Goal: Find contact information: Find contact information

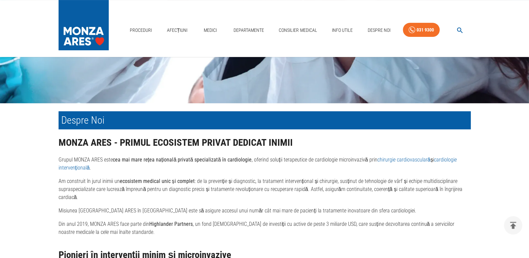
scroll to position [247, 0]
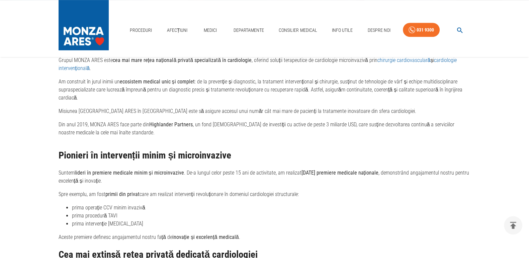
scroll to position [419, 0]
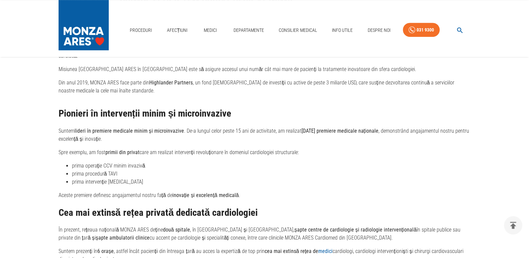
click at [66, 137] on p "Suntem lideri în premiere medicale minim și microinvazive . De-a lungul celor p…" at bounding box center [265, 135] width 413 height 16
click at [59, 135] on p "Suntem lideri în premiere medicale minim și microinvazive . De-a lungul celor p…" at bounding box center [265, 135] width 413 height 16
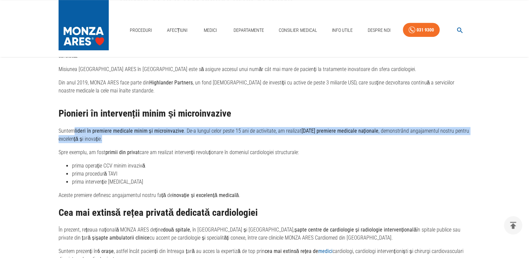
drag, startPoint x: 76, startPoint y: 134, endPoint x: 405, endPoint y: 141, distance: 328.9
click at [405, 141] on p "Suntem lideri în premiere medicale minim și microinvazive . De-a lungul celor p…" at bounding box center [265, 135] width 413 height 16
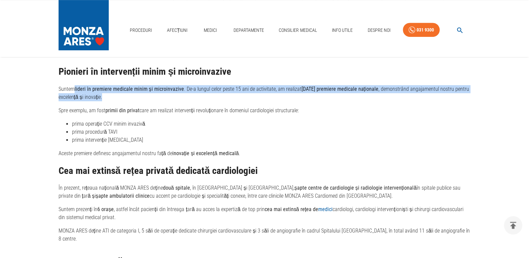
copy p "lideri în premiere medicale minim și microinvazive . De-a lungul celor peste 15…"
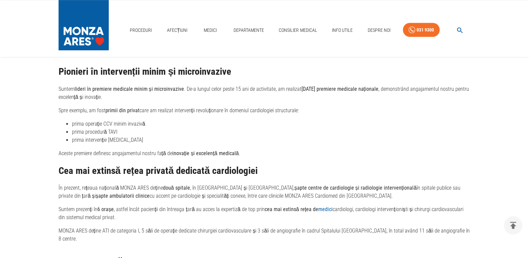
click at [63, 193] on p "În prezent, rețeaua națională MONZA ARES deține două spitale , în București și …" at bounding box center [265, 192] width 413 height 16
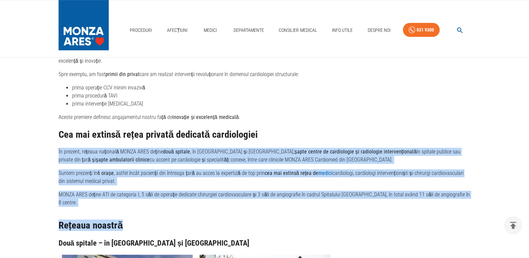
scroll to position [544, 0]
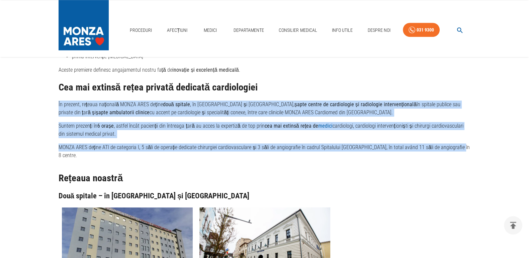
drag, startPoint x: 55, startPoint y: 192, endPoint x: 459, endPoint y: 156, distance: 405.1
copy div "În prezent, rețeaua națională MONZA ARES deține două spitale , în București și …"
click at [380, 53] on link "Locații" at bounding box center [376, 54] width 18 height 11
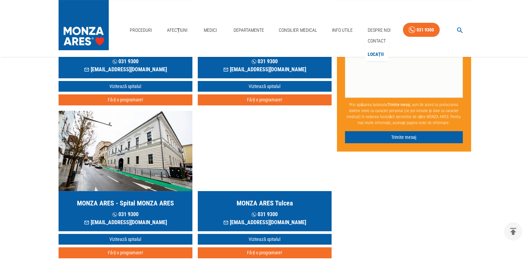
scroll to position [167, 0]
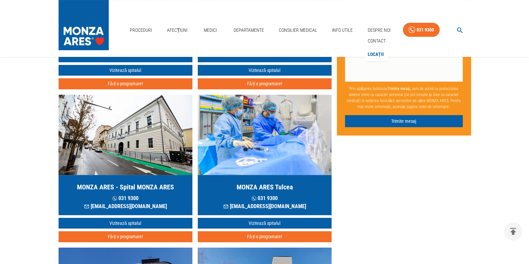
click at [145, 155] on img "button" at bounding box center [126, 135] width 134 height 80
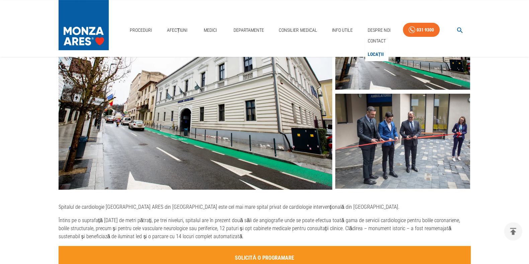
scroll to position [251, 0]
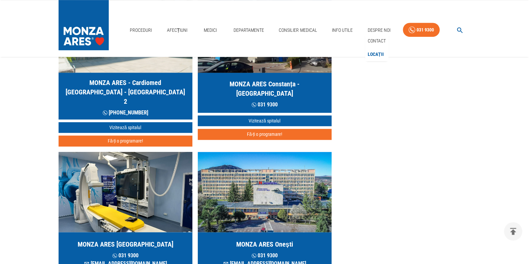
scroll to position [544, 0]
